Goal: Task Accomplishment & Management: Manage account settings

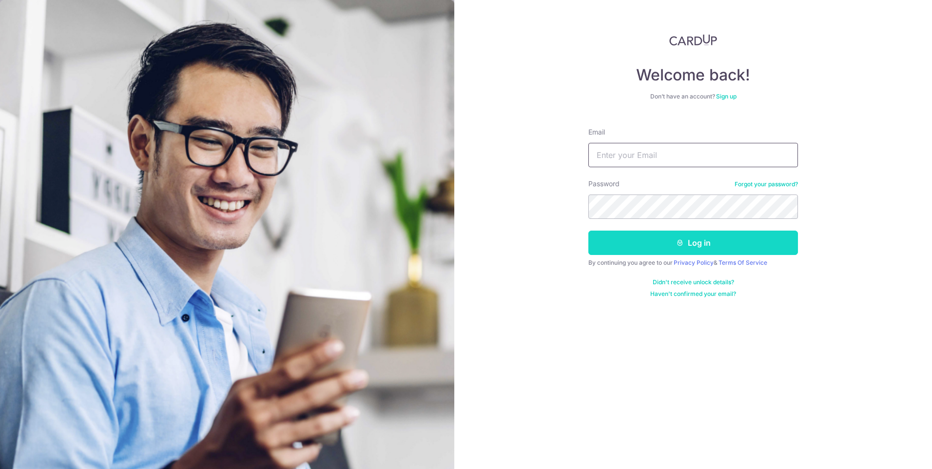
type input "[DOMAIN_NAME][EMAIL_ADDRESS][DOMAIN_NAME]"
click at [695, 245] on button "Log in" at bounding box center [693, 242] width 210 height 24
